Goal: Task Accomplishment & Management: Manage account settings

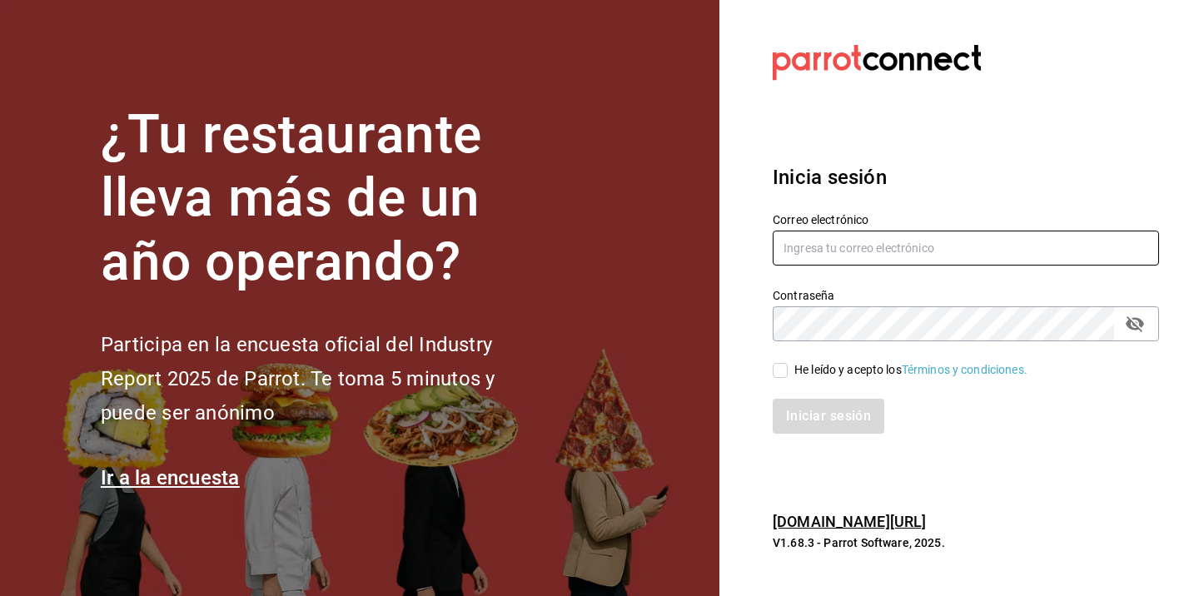
click at [832, 248] on input "text" at bounding box center [966, 248] width 386 height 35
type input "[EMAIL_ADDRESS][DOMAIN_NAME]"
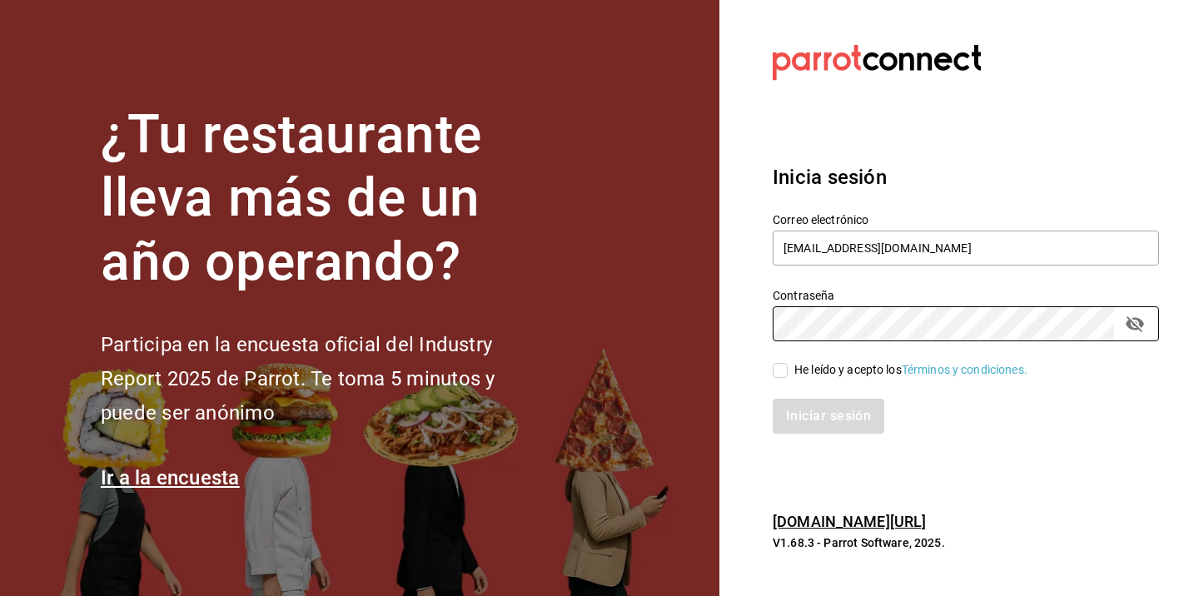
click at [794, 371] on div "He leído y acepto los Términos y condiciones." at bounding box center [910, 369] width 233 height 17
click at [788, 371] on input "He leído y acepto los Términos y condiciones." at bounding box center [780, 370] width 15 height 15
checkbox input "true"
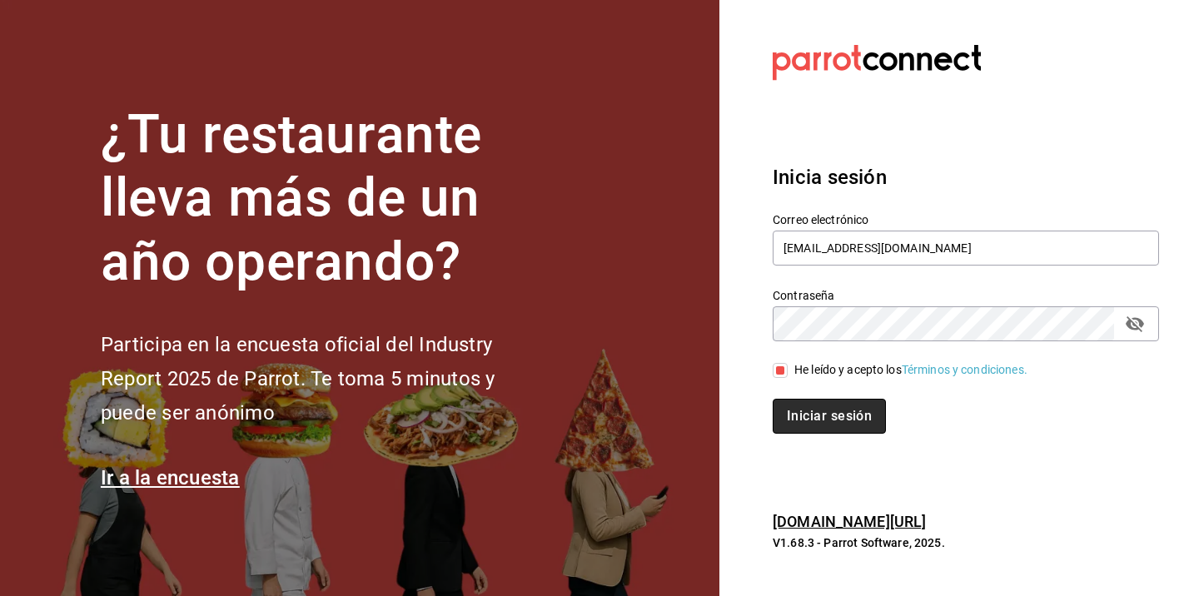
click at [810, 417] on button "Iniciar sesión" at bounding box center [829, 416] width 113 height 35
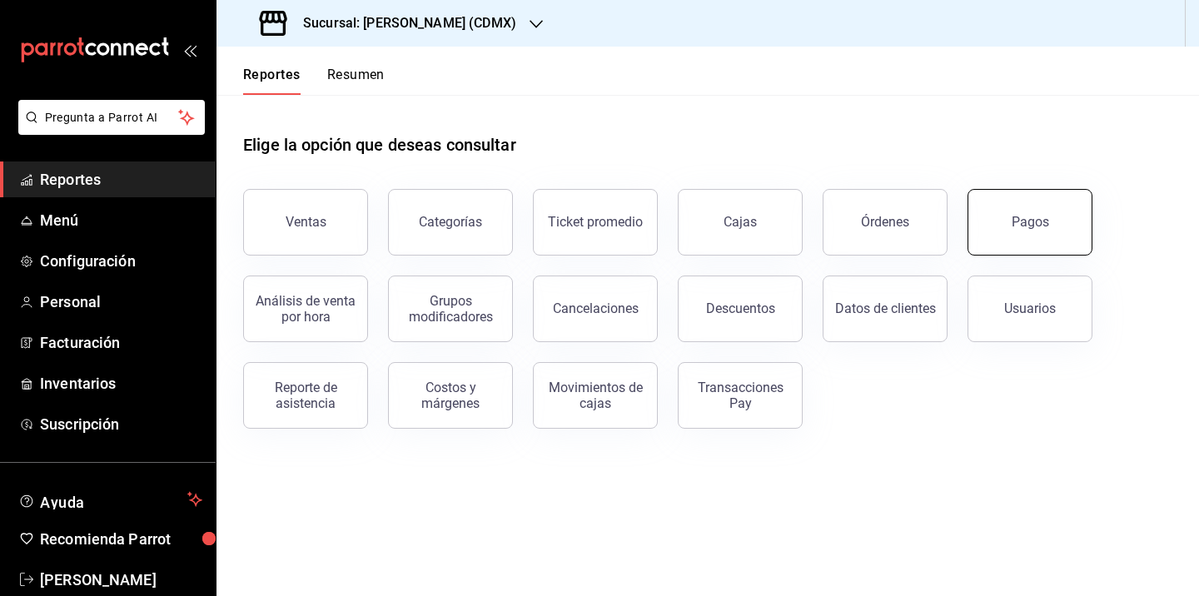
click at [1028, 228] on div "Pagos" at bounding box center [1030, 222] width 37 height 16
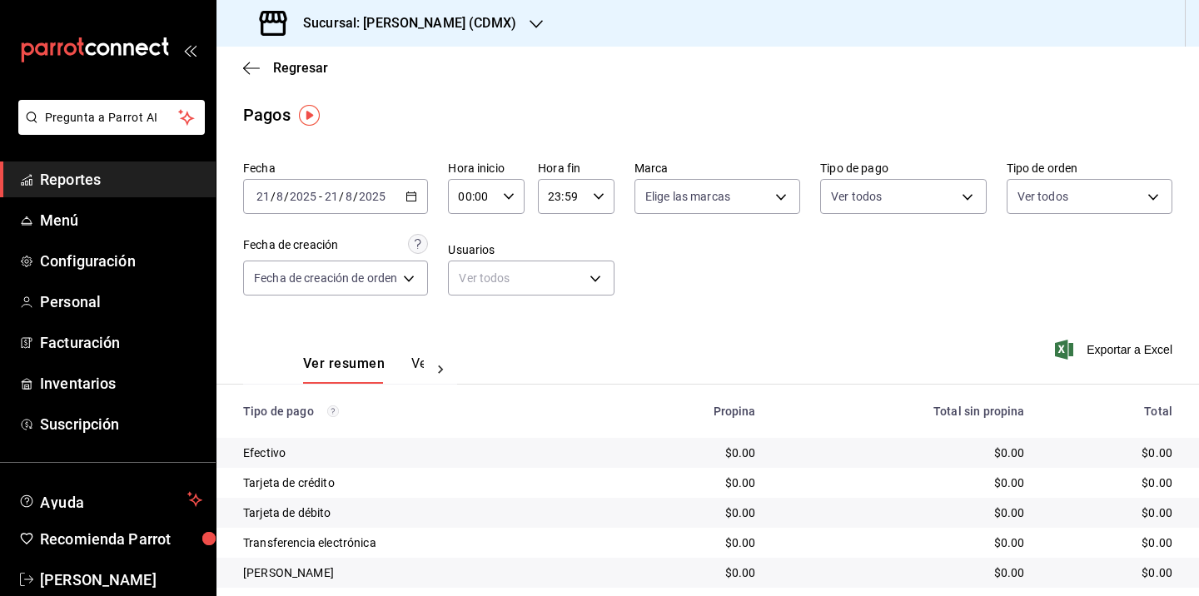
click at [420, 196] on div "[DATE] [DATE] - [DATE] [DATE]" at bounding box center [335, 196] width 185 height 35
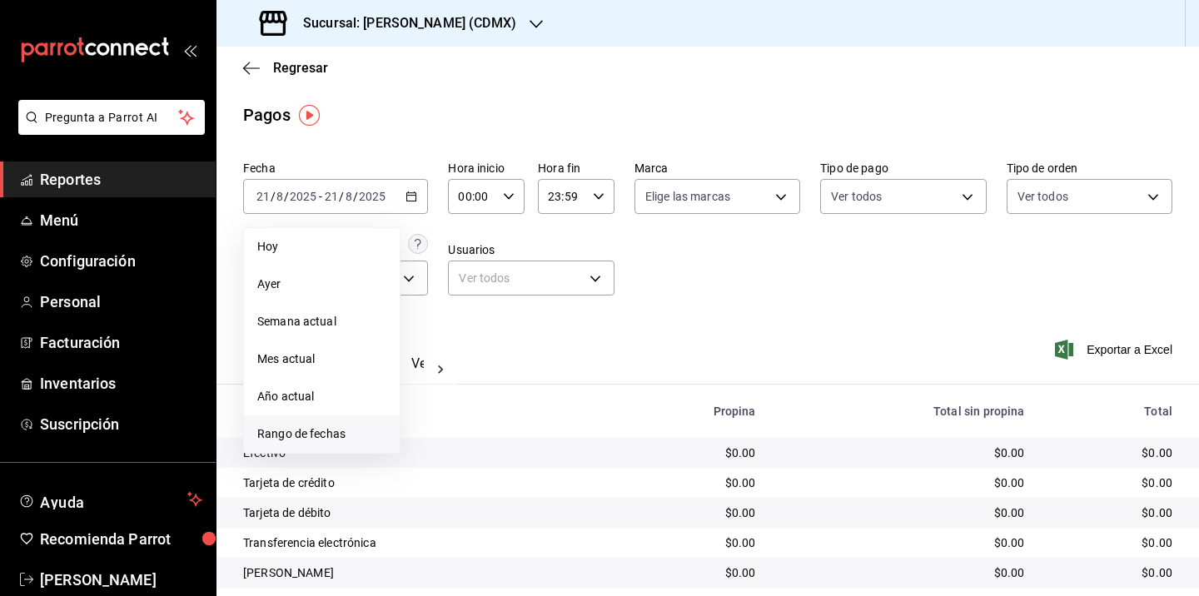
click at [306, 430] on span "Rango de fechas" at bounding box center [321, 433] width 129 height 17
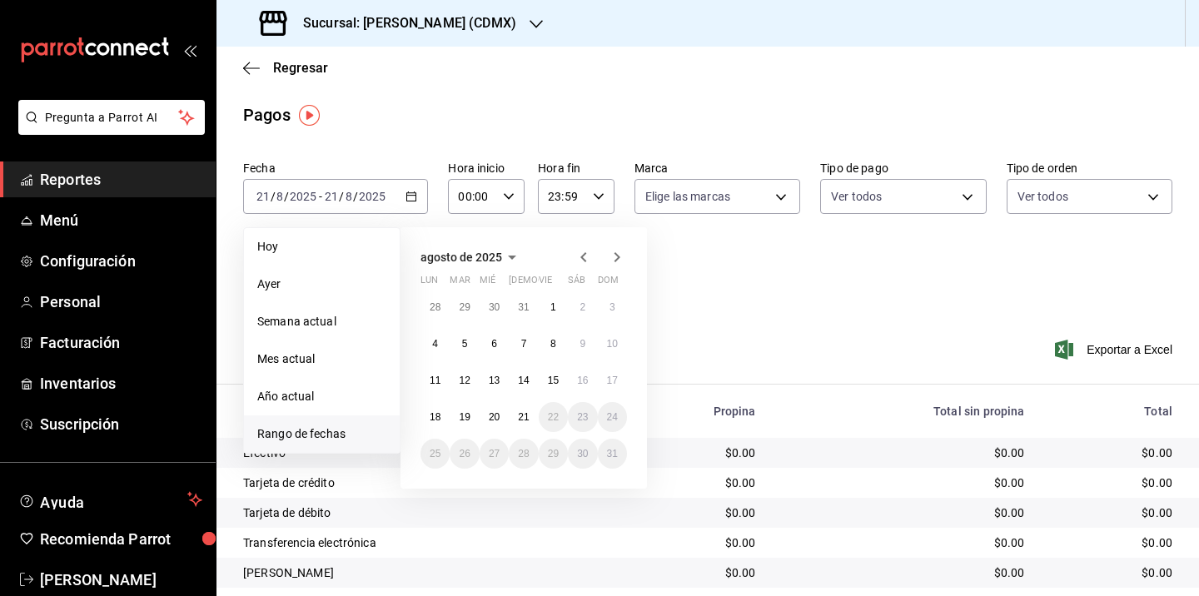
click at [587, 255] on icon "button" at bounding box center [584, 257] width 20 height 20
click at [587, 255] on icon "button" at bounding box center [584, 261] width 20 height 20
click at [619, 255] on icon "button" at bounding box center [617, 257] width 20 height 20
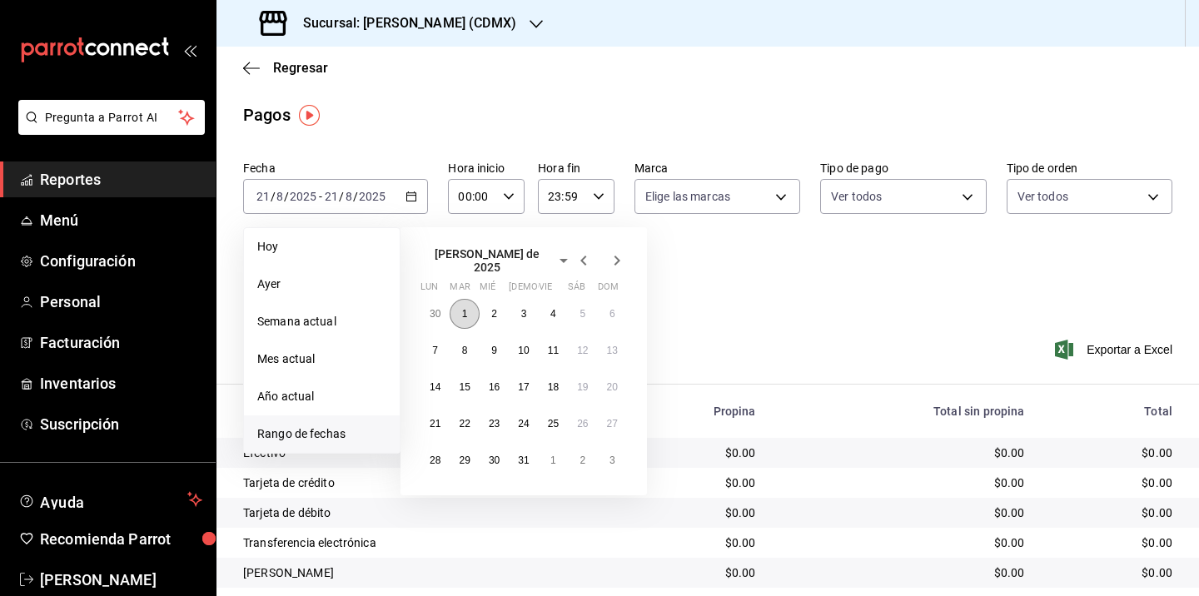
click at [470, 301] on button "1" at bounding box center [464, 314] width 29 height 30
click at [527, 457] on abbr "31" at bounding box center [523, 461] width 11 height 12
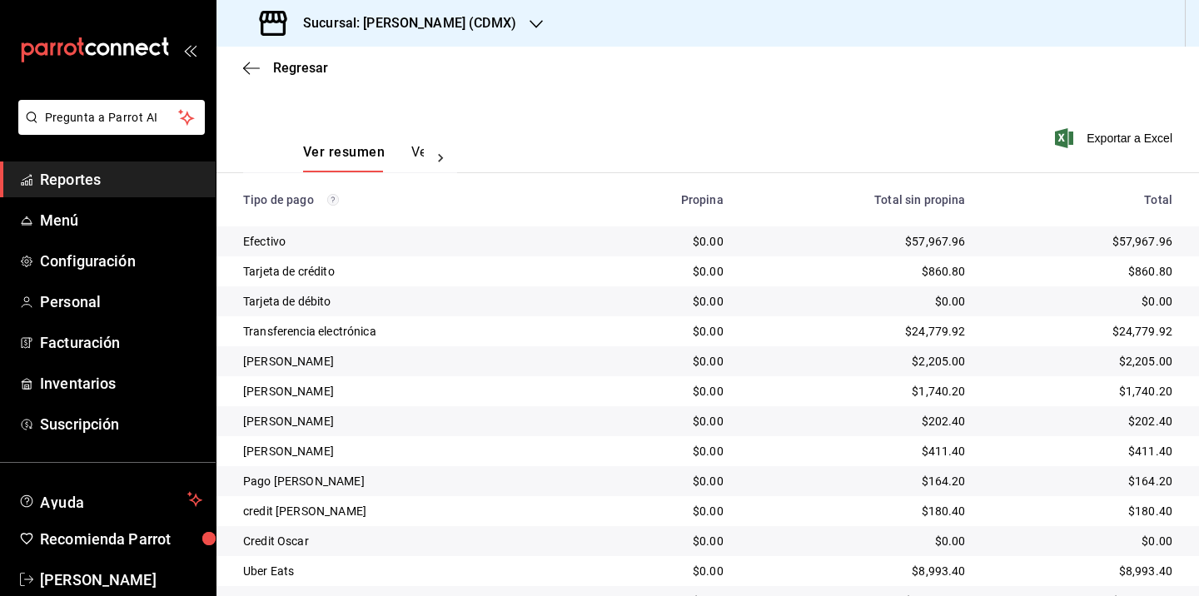
scroll to position [147, 0]
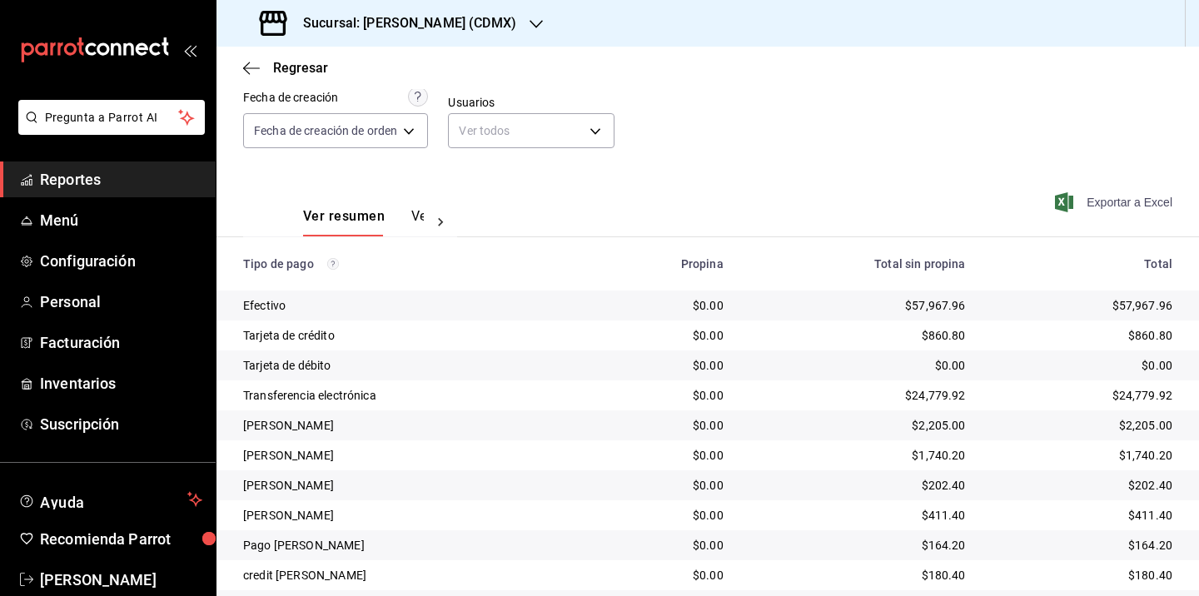
click at [1100, 198] on span "Exportar a Excel" at bounding box center [1115, 202] width 114 height 20
click at [92, 577] on span "[PERSON_NAME]" at bounding box center [121, 580] width 162 height 22
